Goal: Check status: Check status

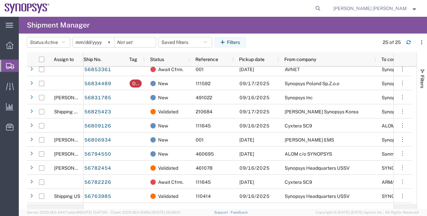
scroll to position [117, 0]
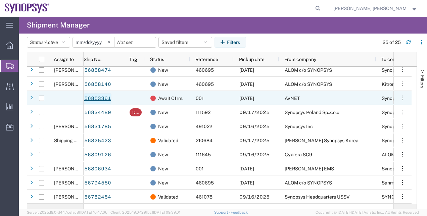
click at [105, 98] on link "56853361" at bounding box center [98, 98] width 28 height 11
